Goal: Transaction & Acquisition: Subscribe to service/newsletter

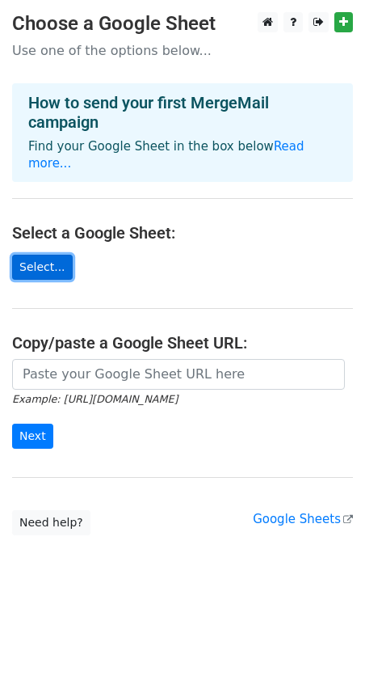
click at [32, 255] on link "Select..." at bounding box center [42, 267] width 61 height 25
click at [49, 255] on link "Select..." at bounding box center [42, 267] width 61 height 25
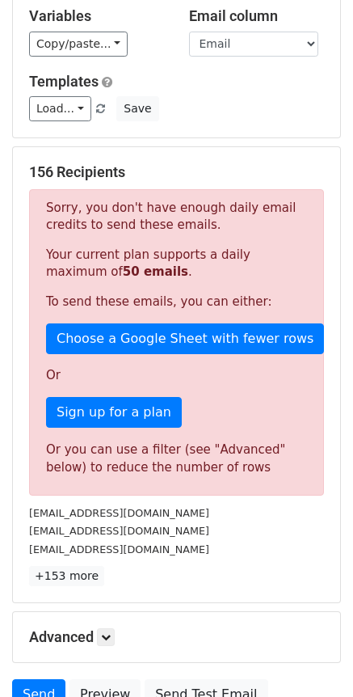
scroll to position [162, 0]
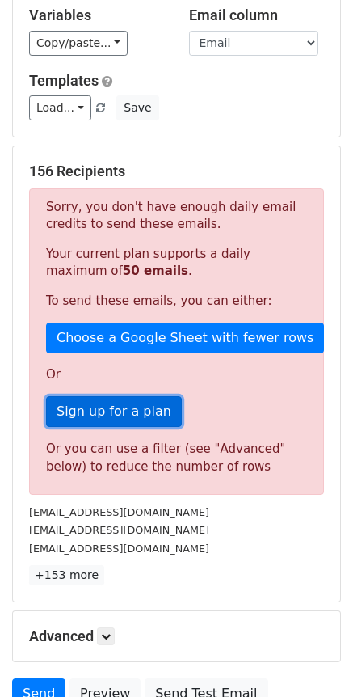
click at [145, 407] on link "Sign up for a plan" at bounding box center [114, 411] width 136 height 31
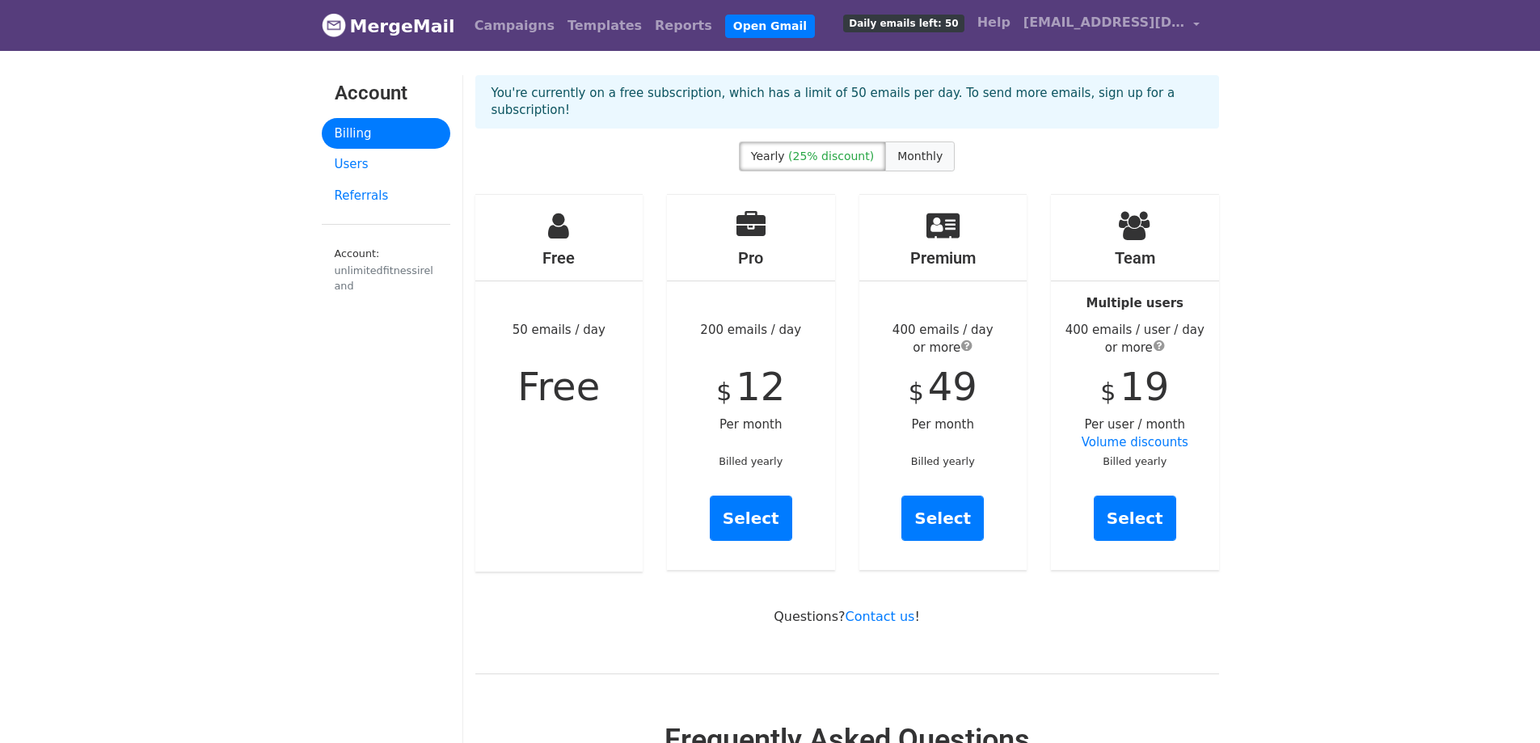
click at [914, 150] on span "Monthly" at bounding box center [919, 156] width 45 height 13
click at [759, 505] on link "Select" at bounding box center [751, 517] width 82 height 45
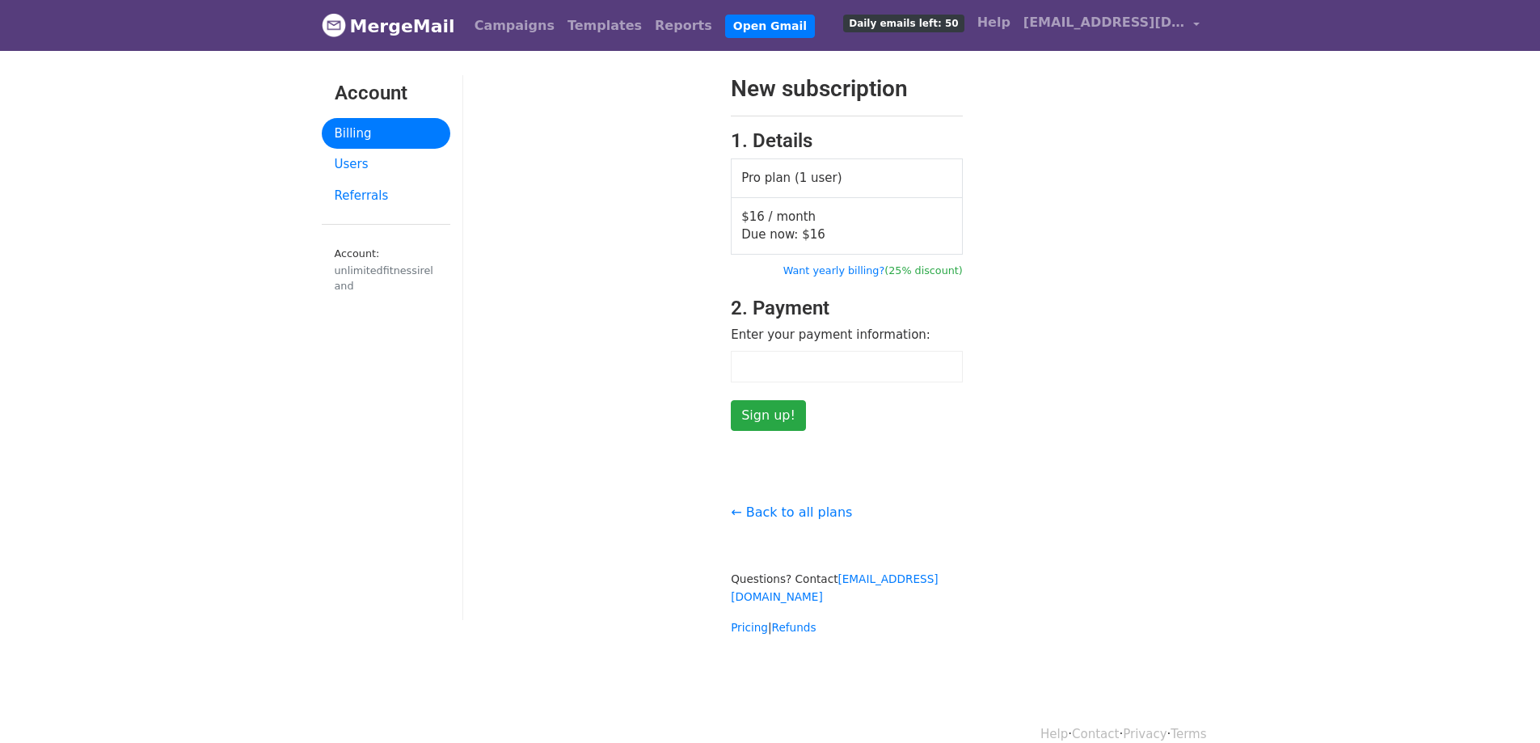
scroll to position [6, 0]
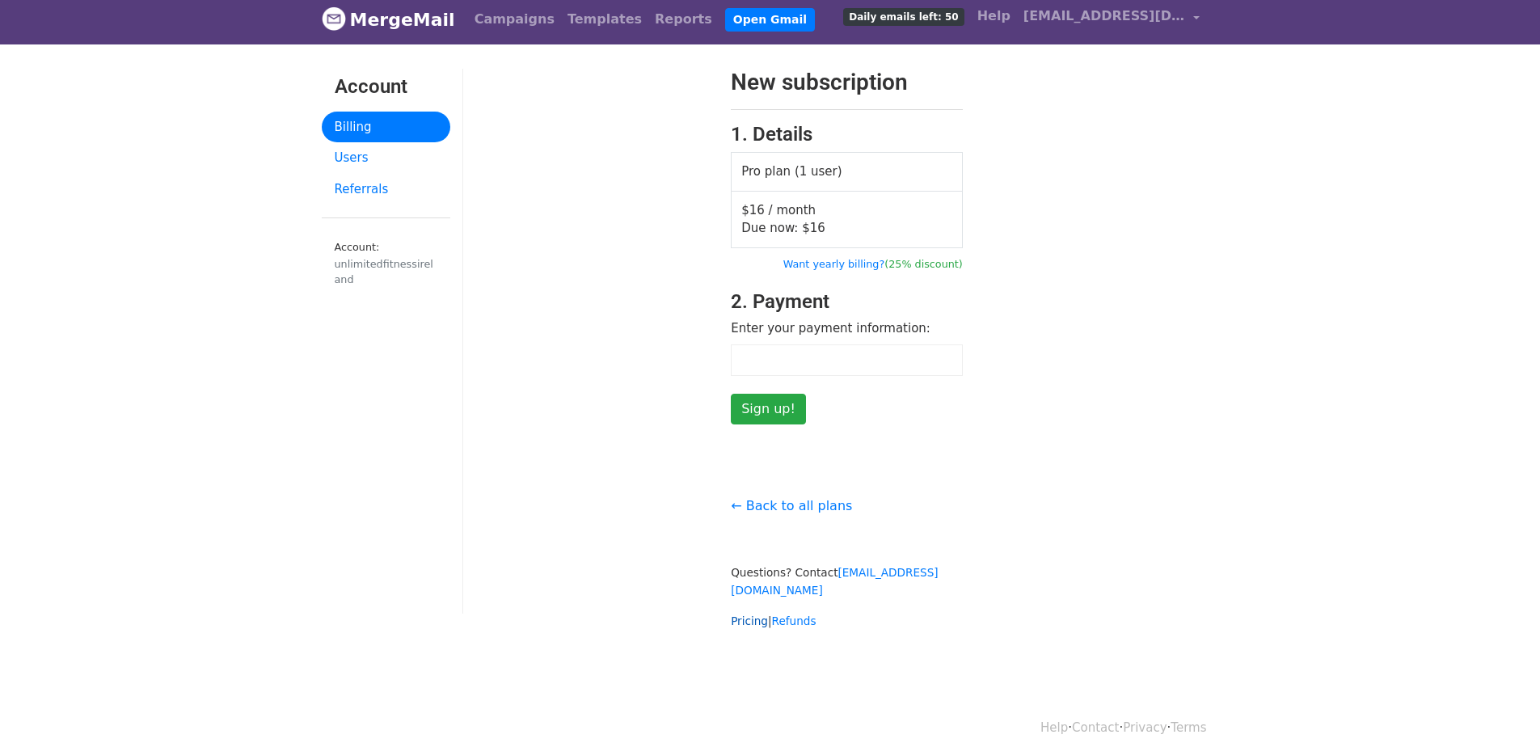
click at [756, 614] on link "Pricing" at bounding box center [749, 620] width 37 height 13
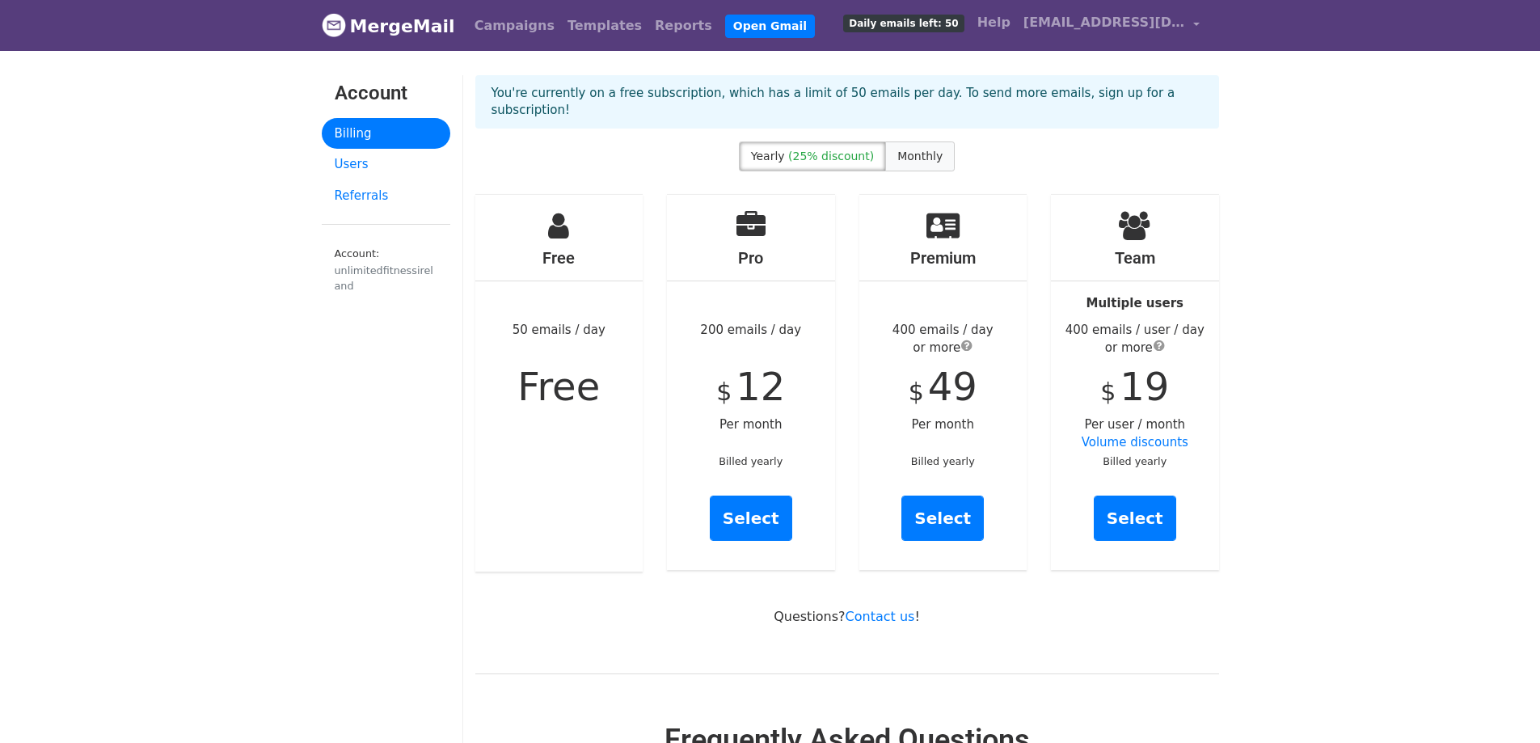
click at [913, 141] on label "Monthly" at bounding box center [920, 156] width 70 height 30
click at [767, 499] on link "Select" at bounding box center [751, 517] width 82 height 45
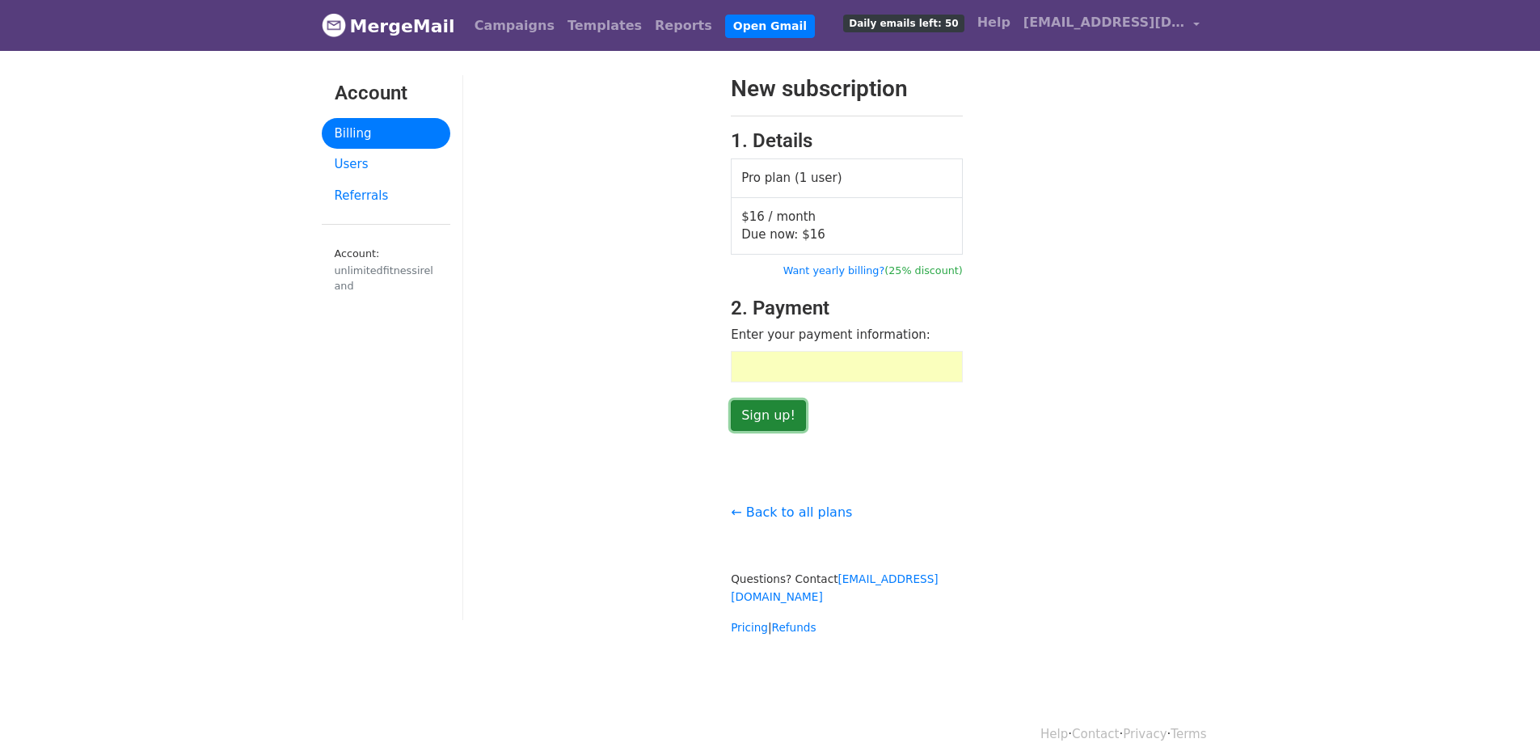
click at [765, 411] on input "Sign up!" at bounding box center [768, 415] width 75 height 31
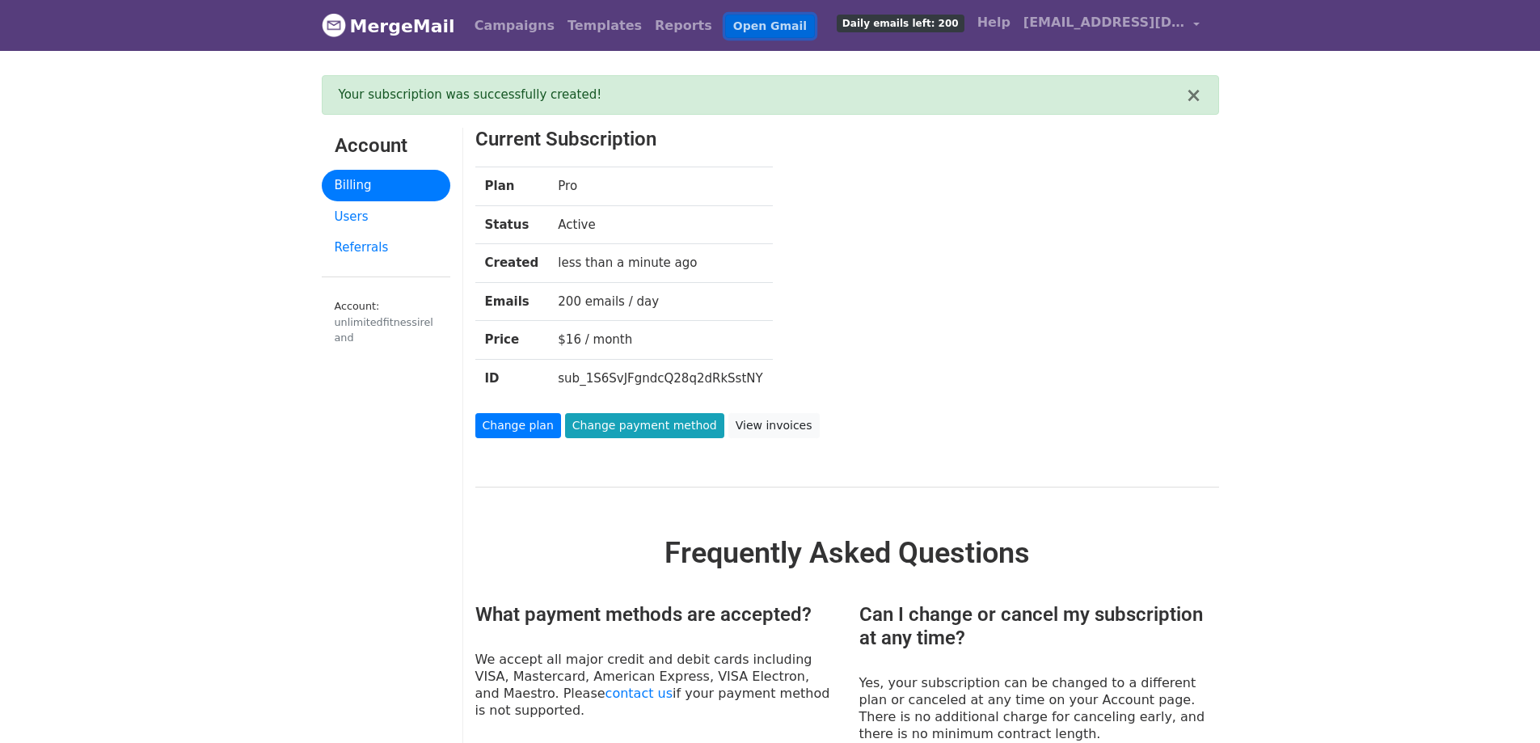
click at [725, 29] on link "Open Gmail" at bounding box center [770, 26] width 90 height 23
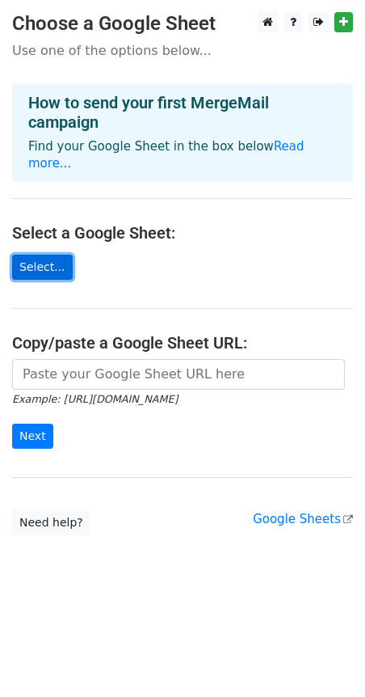
click at [41, 255] on link "Select..." at bounding box center [42, 267] width 61 height 25
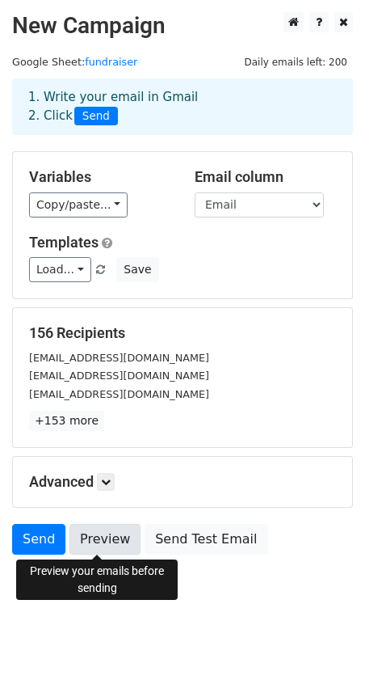
click at [102, 539] on link "Preview" at bounding box center [105, 539] width 71 height 31
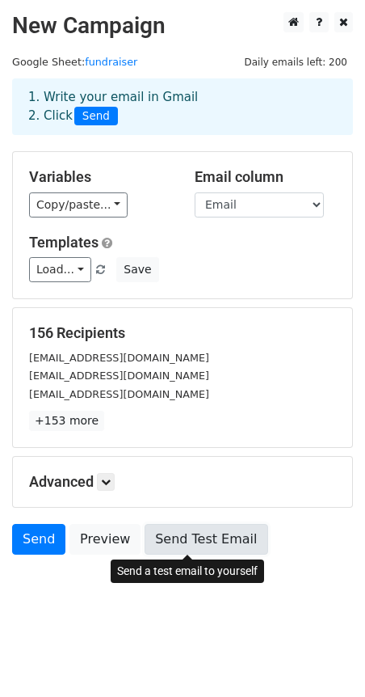
click at [198, 538] on link "Send Test Email" at bounding box center [206, 539] width 123 height 31
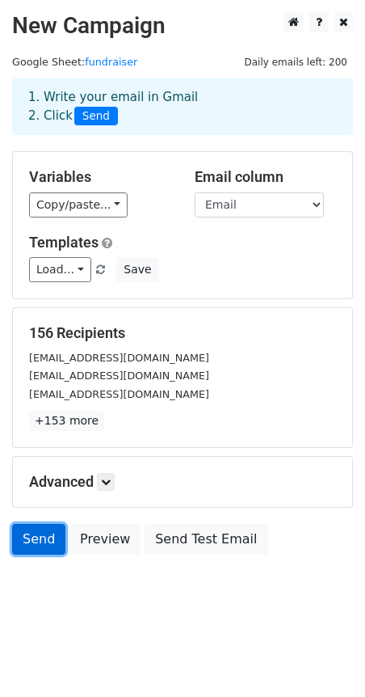
click at [29, 546] on link "Send" at bounding box center [38, 539] width 53 height 31
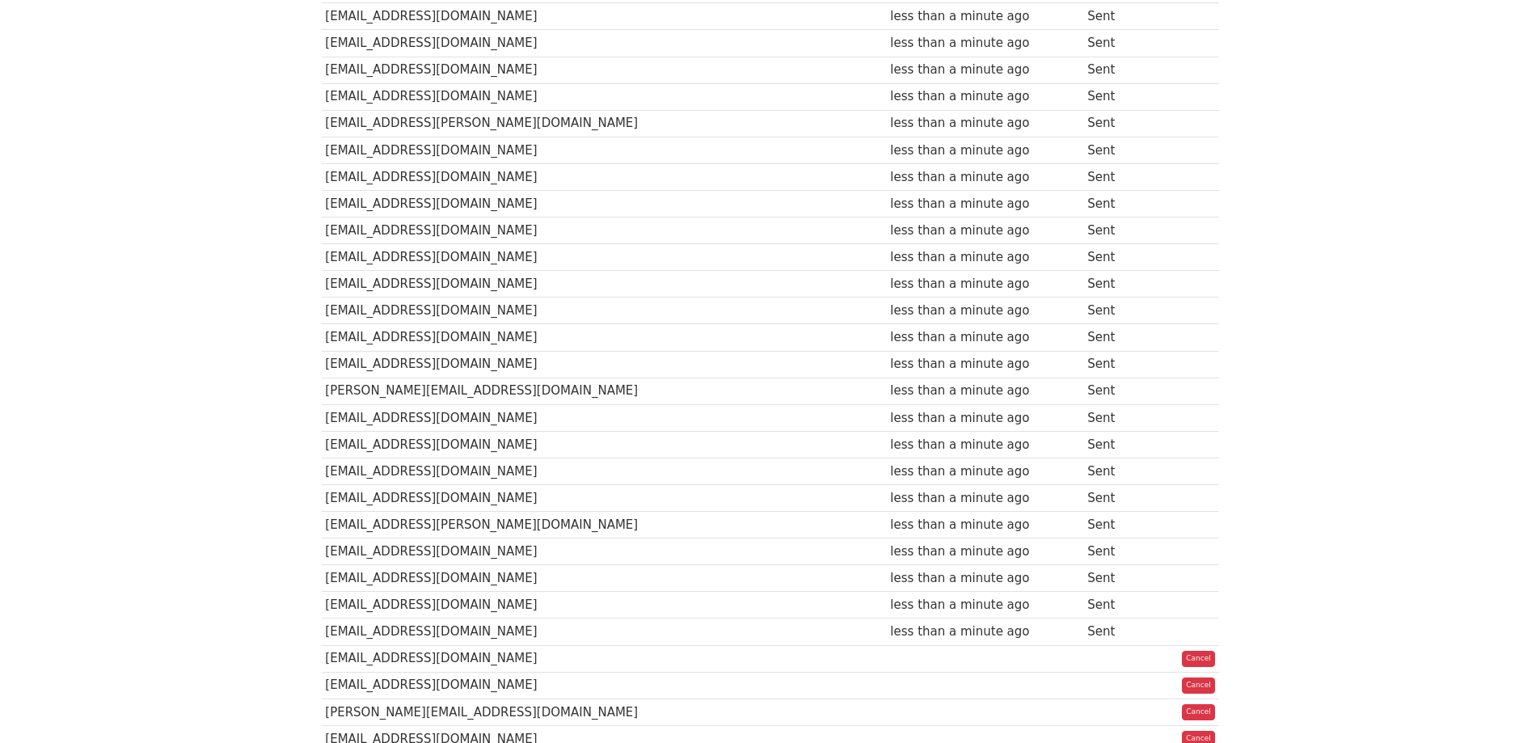
scroll to position [3849, 0]
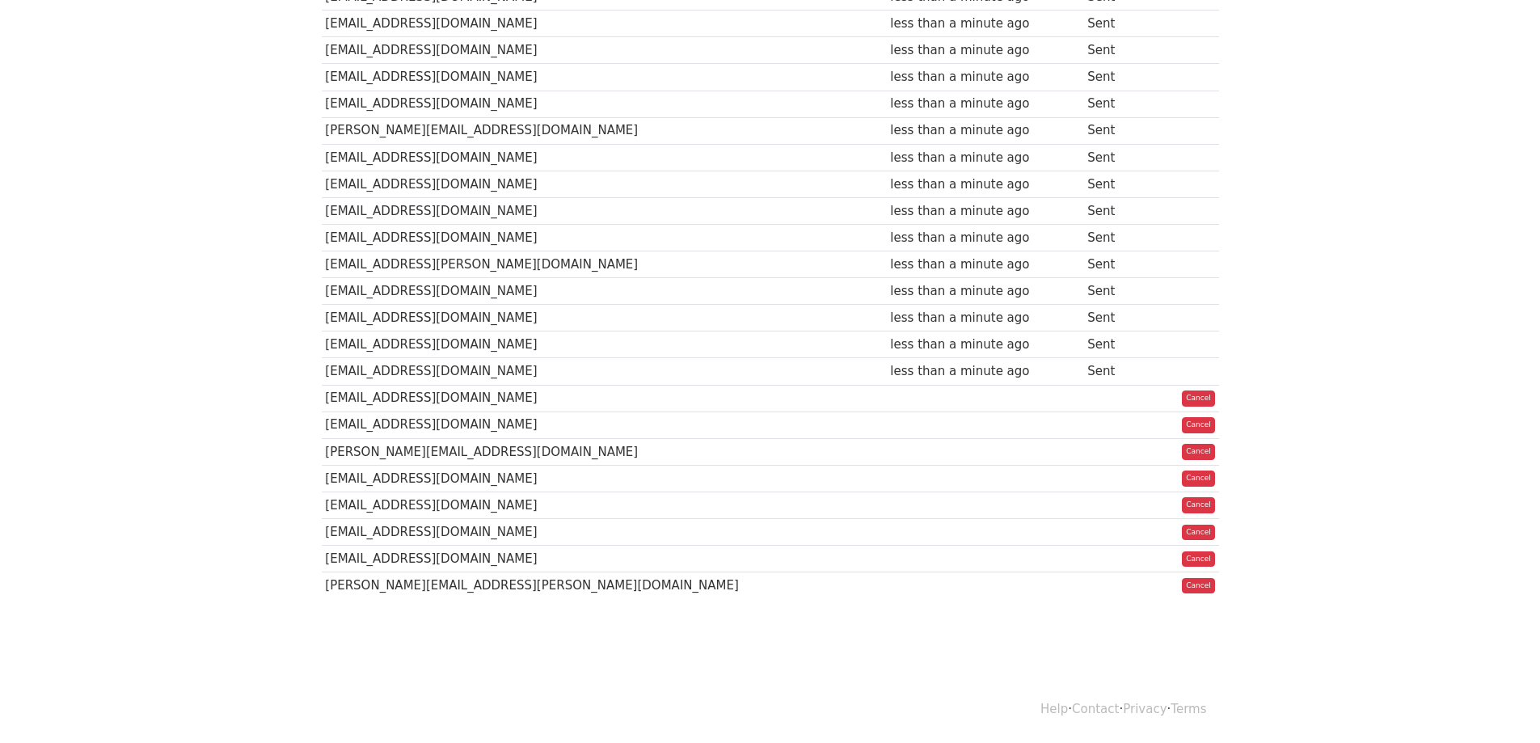
drag, startPoint x: 93, startPoint y: 101, endPoint x: 102, endPoint y: 74, distance: 28.9
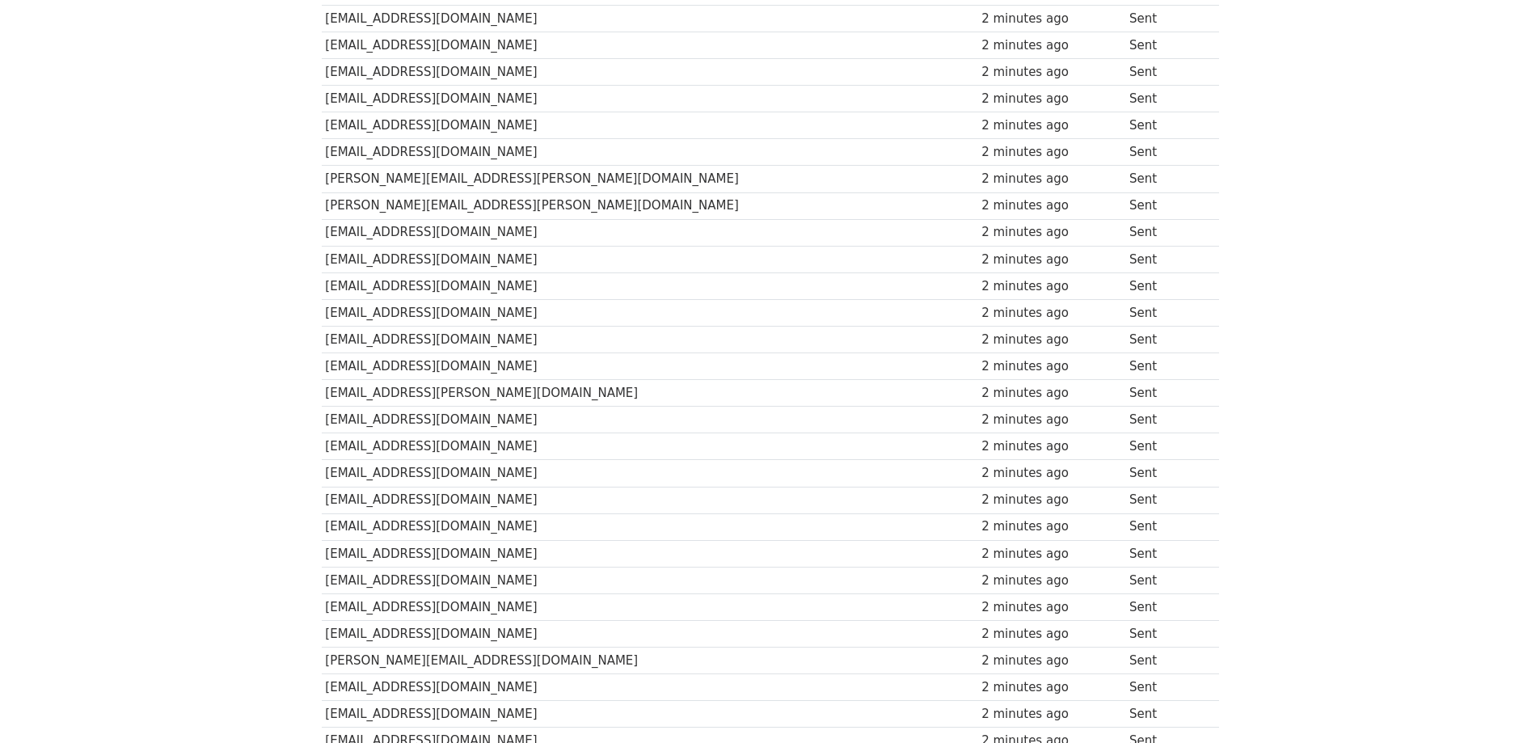
scroll to position [3842, 0]
